Goal: Information Seeking & Learning: Learn about a topic

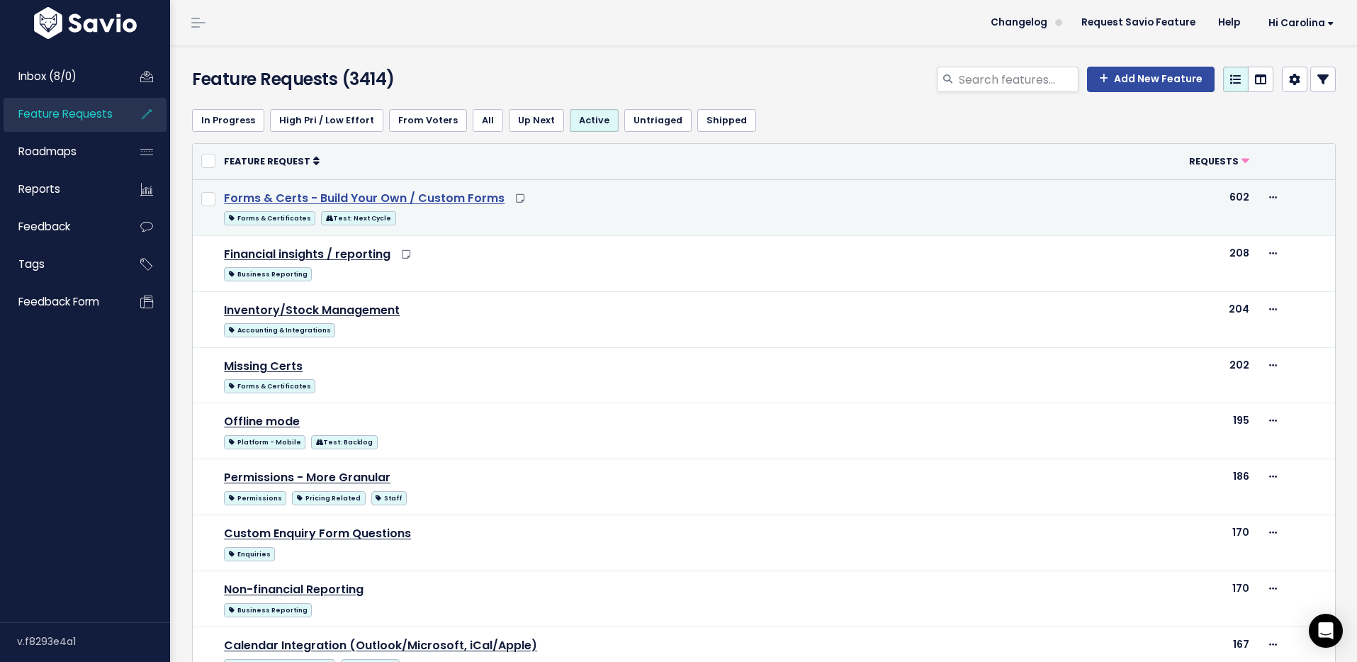
click at [406, 199] on link "Forms & Certs - Build Your Own / Custom Forms" at bounding box center [364, 198] width 281 height 16
